Goal: Transaction & Acquisition: Register for event/course

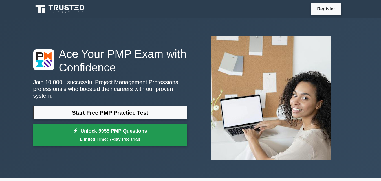
click at [111, 125] on link "Unlock 9955 PMP Questions Limited Time: 7-day free trial!" at bounding box center [110, 135] width 154 height 23
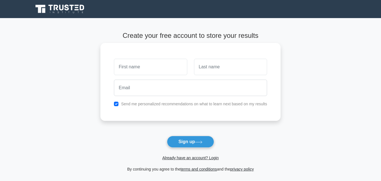
click at [146, 67] on input "text" at bounding box center [150, 67] width 73 height 16
type input "hafsa"
click at [220, 67] on input "text" at bounding box center [230, 67] width 73 height 16
type input "ali"
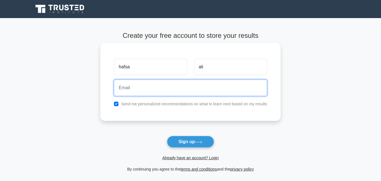
click at [195, 86] on input "email" at bounding box center [190, 88] width 153 height 16
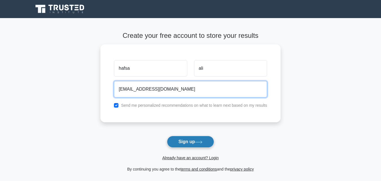
type input "hafsaqurux4958@gmail.com"
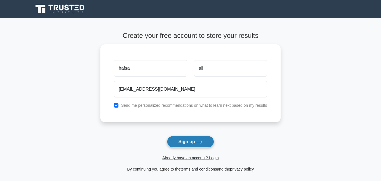
click at [187, 143] on button "Sign up" at bounding box center [190, 142] width 47 height 12
